Goal: Book appointment/travel/reservation

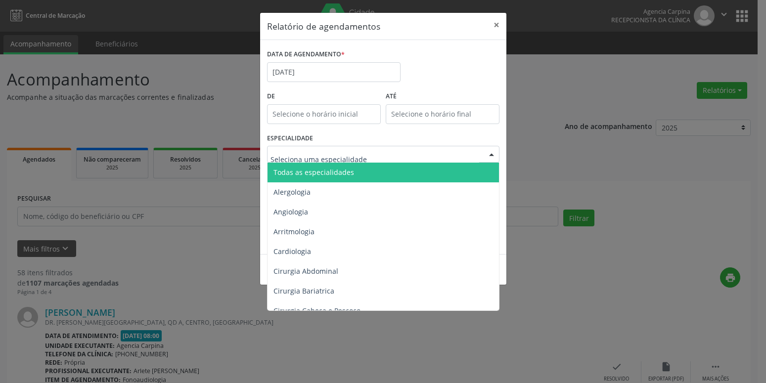
click at [488, 154] on div at bounding box center [491, 154] width 15 height 17
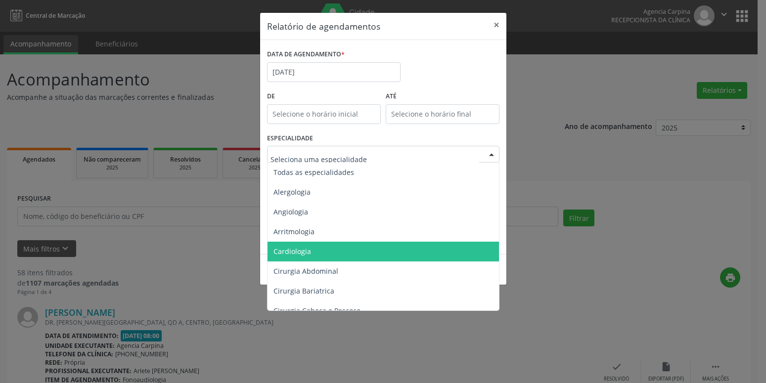
click at [369, 255] on span "Cardiologia" at bounding box center [384, 252] width 233 height 20
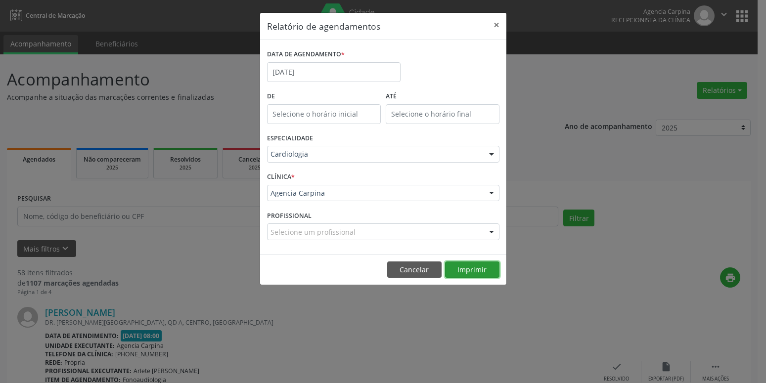
click at [476, 271] on button "Imprimir" at bounding box center [472, 270] width 54 height 17
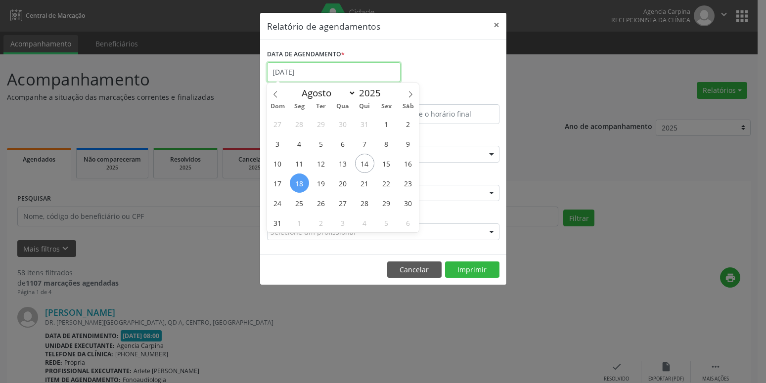
click at [367, 72] on input "[DATE]" at bounding box center [334, 72] width 134 height 20
click at [370, 183] on span "21" at bounding box center [364, 183] width 19 height 19
type input "[DATE]"
click at [370, 183] on span "21" at bounding box center [364, 183] width 19 height 19
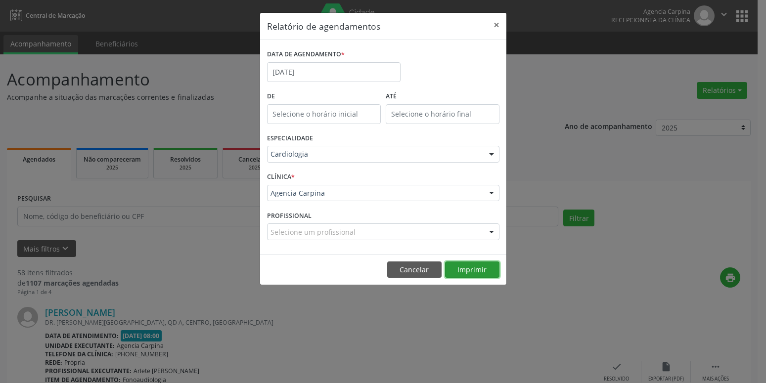
click at [465, 270] on button "Imprimir" at bounding box center [472, 270] width 54 height 17
click at [310, 70] on input "[DATE]" at bounding box center [334, 72] width 134 height 20
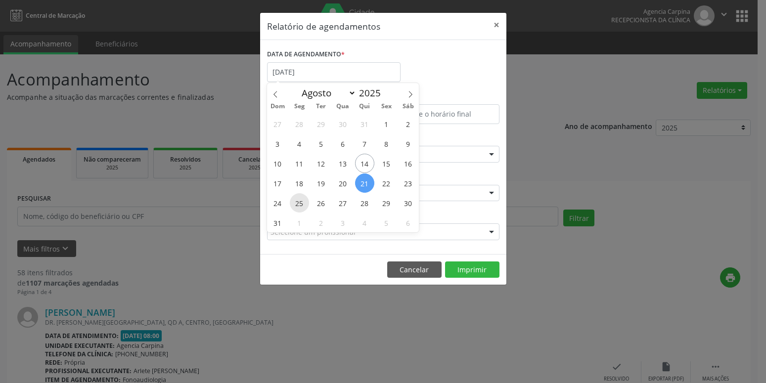
click at [304, 205] on span "25" at bounding box center [299, 202] width 19 height 19
type input "[DATE]"
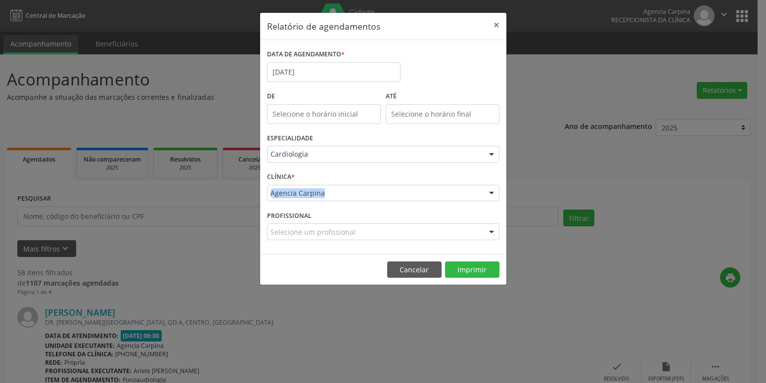
click at [304, 205] on div "CLÍNICA * Agencia Carpina Agencia Carpina Nenhum resultado encontrado para: " "…" at bounding box center [384, 189] width 238 height 39
click at [485, 268] on button "Imprimir" at bounding box center [472, 270] width 54 height 17
click at [338, 67] on input "[DATE]" at bounding box center [334, 72] width 134 height 20
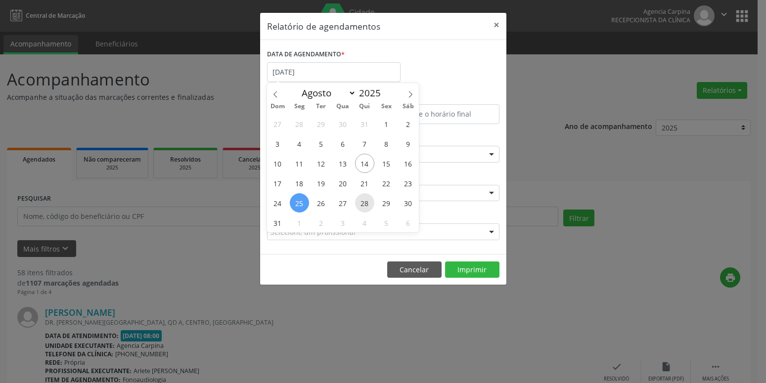
click at [365, 202] on span "28" at bounding box center [364, 202] width 19 height 19
type input "[DATE]"
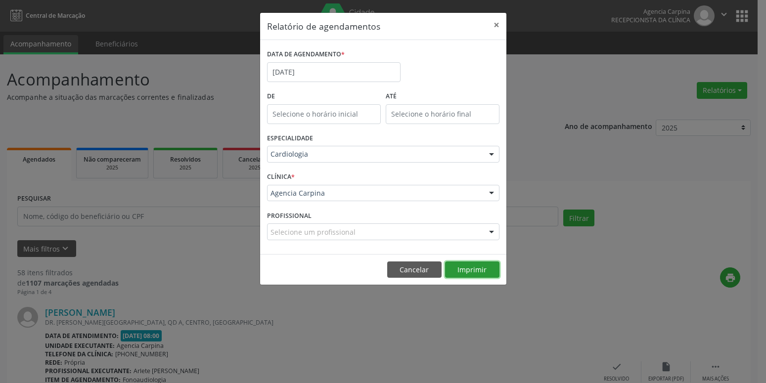
click at [482, 267] on button "Imprimir" at bounding box center [472, 270] width 54 height 17
click at [322, 63] on input "[DATE]" at bounding box center [334, 72] width 134 height 20
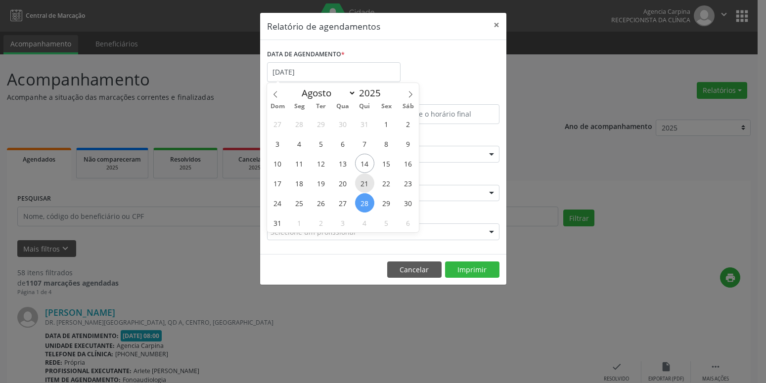
click at [367, 182] on span "21" at bounding box center [364, 183] width 19 height 19
type input "[DATE]"
click at [367, 182] on span "21" at bounding box center [364, 183] width 19 height 19
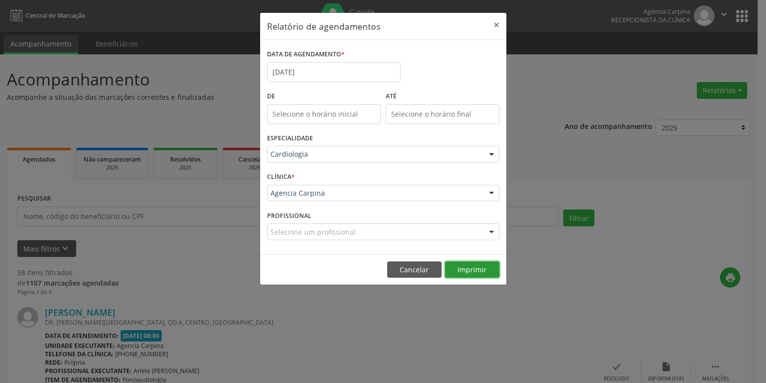
click at [474, 270] on button "Imprimir" at bounding box center [472, 270] width 54 height 17
